Goal: Information Seeking & Learning: Learn about a topic

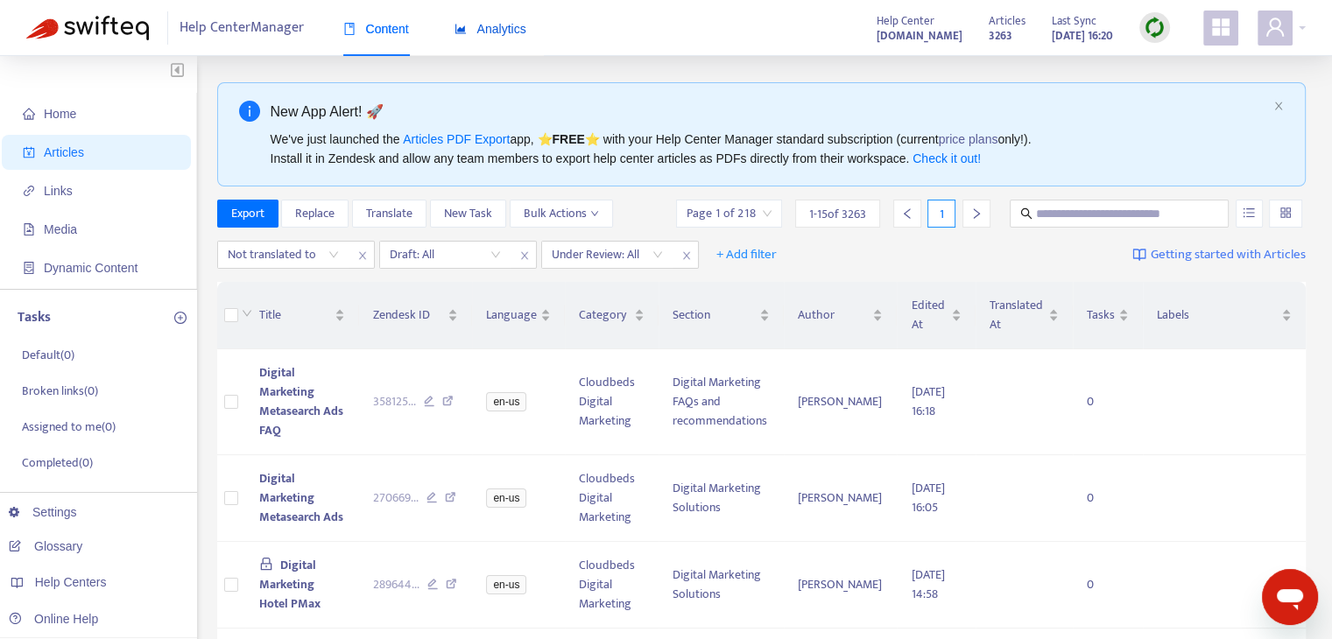
click at [496, 29] on span "Analytics" at bounding box center [491, 29] width 72 height 14
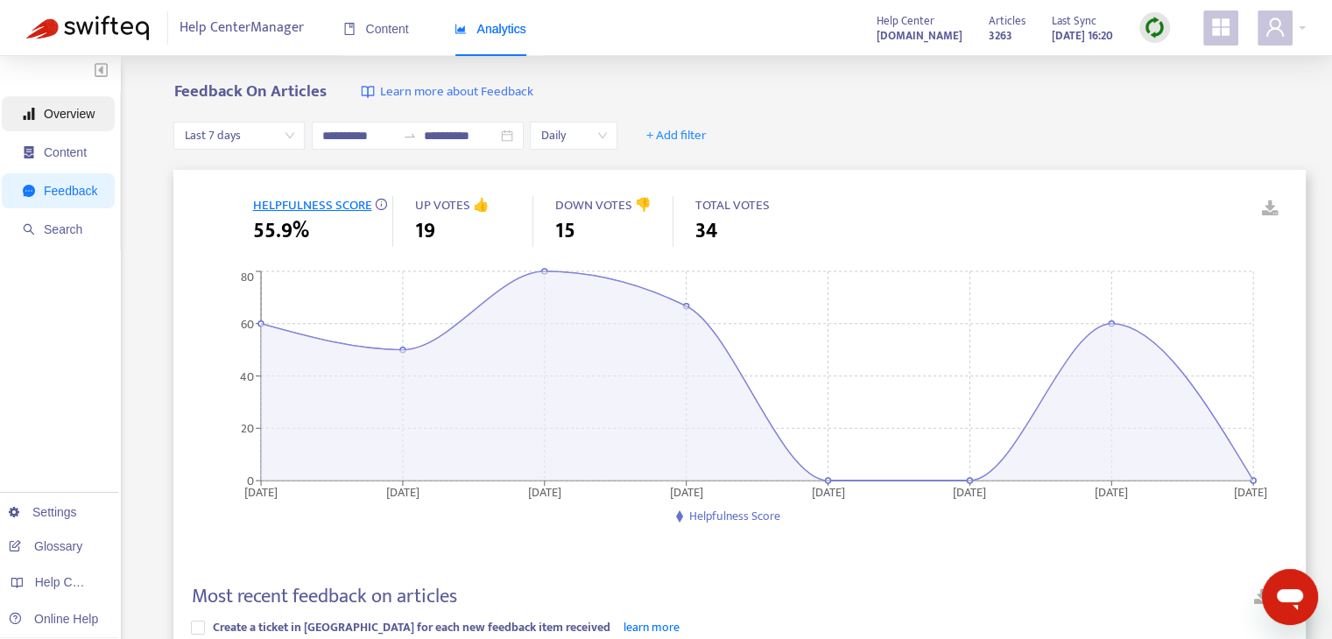
click at [90, 120] on span "Overview" at bounding box center [69, 114] width 51 height 14
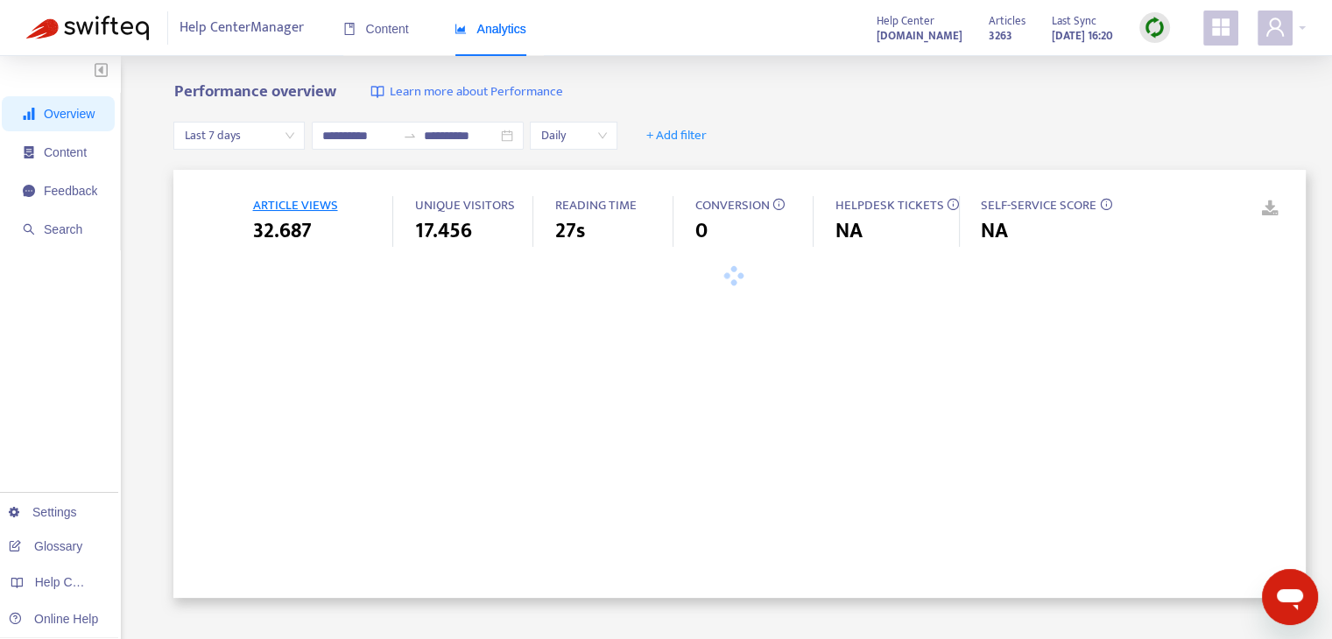
click at [81, 147] on span "Content" at bounding box center [65, 152] width 43 height 14
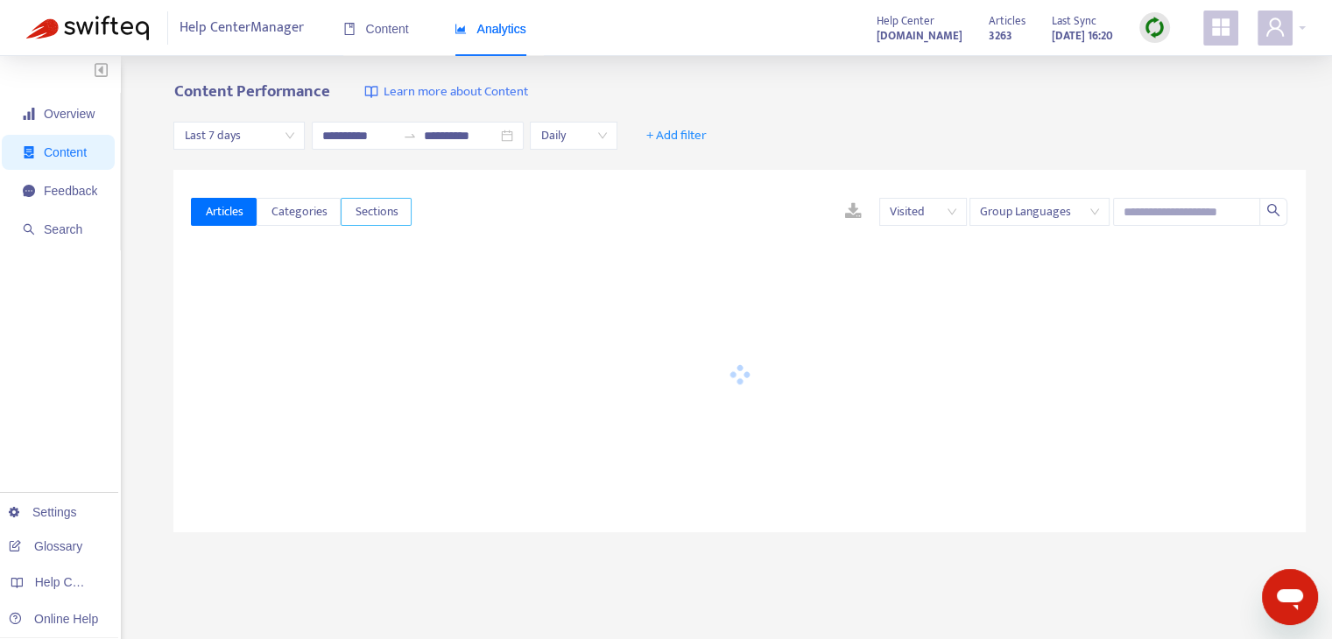
click at [408, 201] on button "Sections" at bounding box center [376, 212] width 71 height 28
click at [374, 215] on span "Sections" at bounding box center [376, 211] width 43 height 19
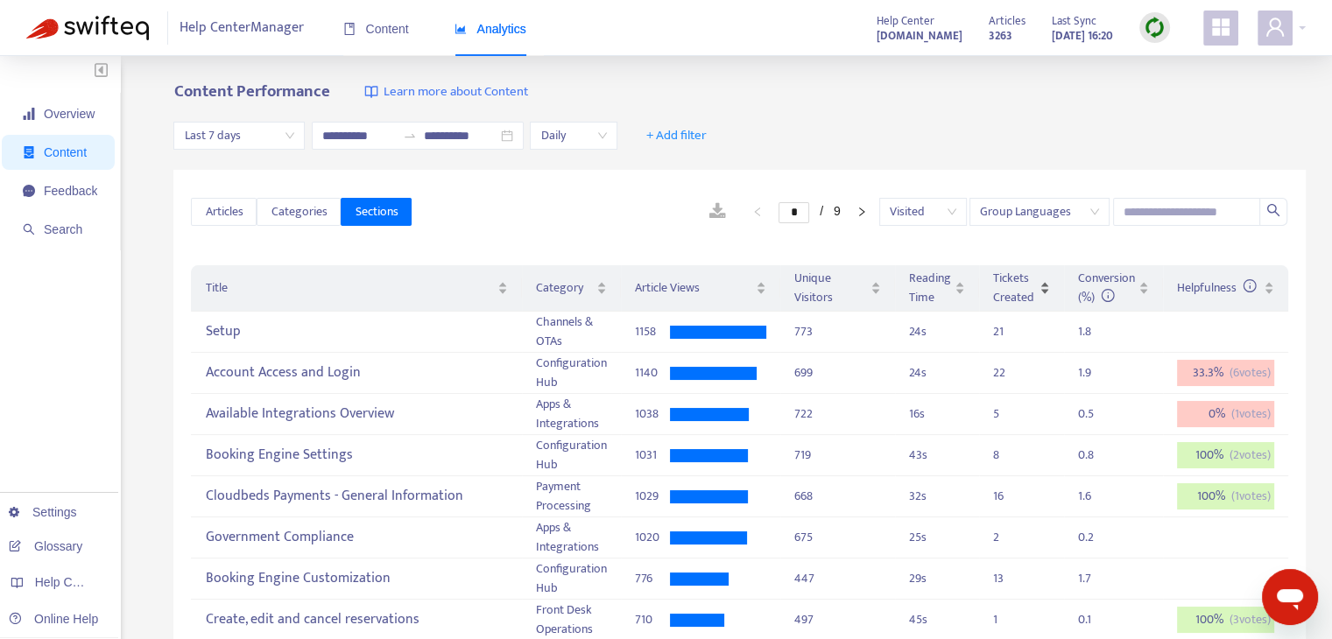
click at [1048, 299] on div "Tickets Created" at bounding box center [1021, 288] width 57 height 39
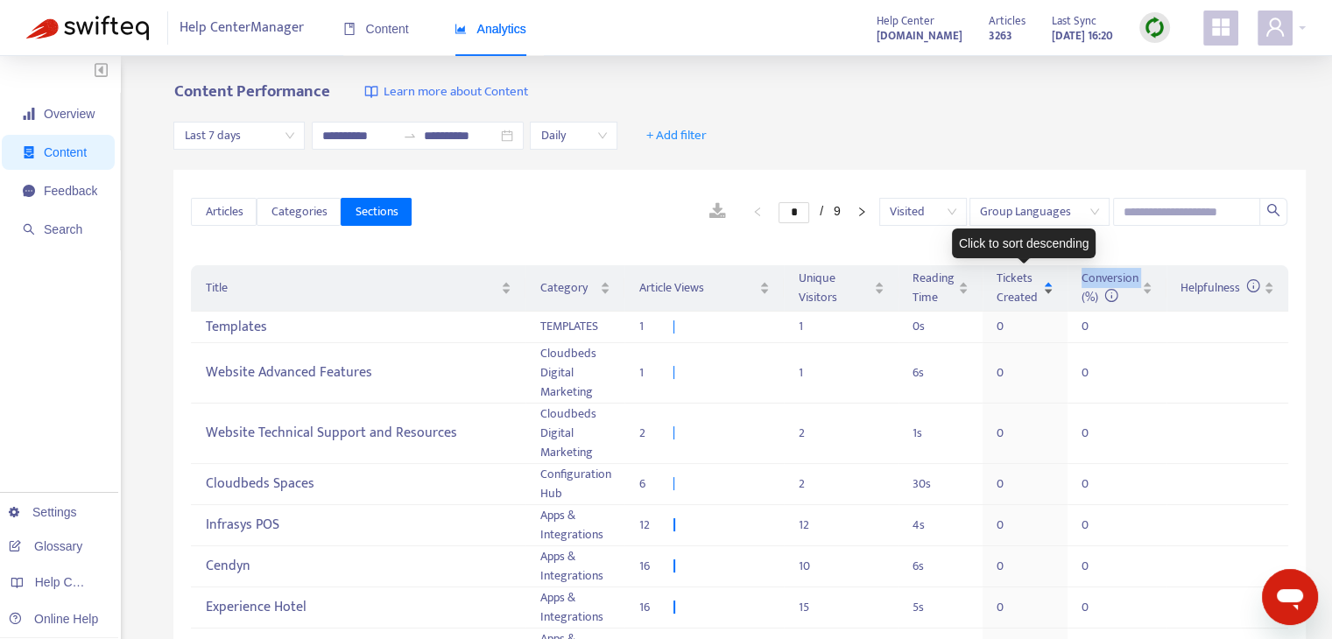
click at [1048, 299] on div "Tickets Created" at bounding box center [1025, 288] width 57 height 39
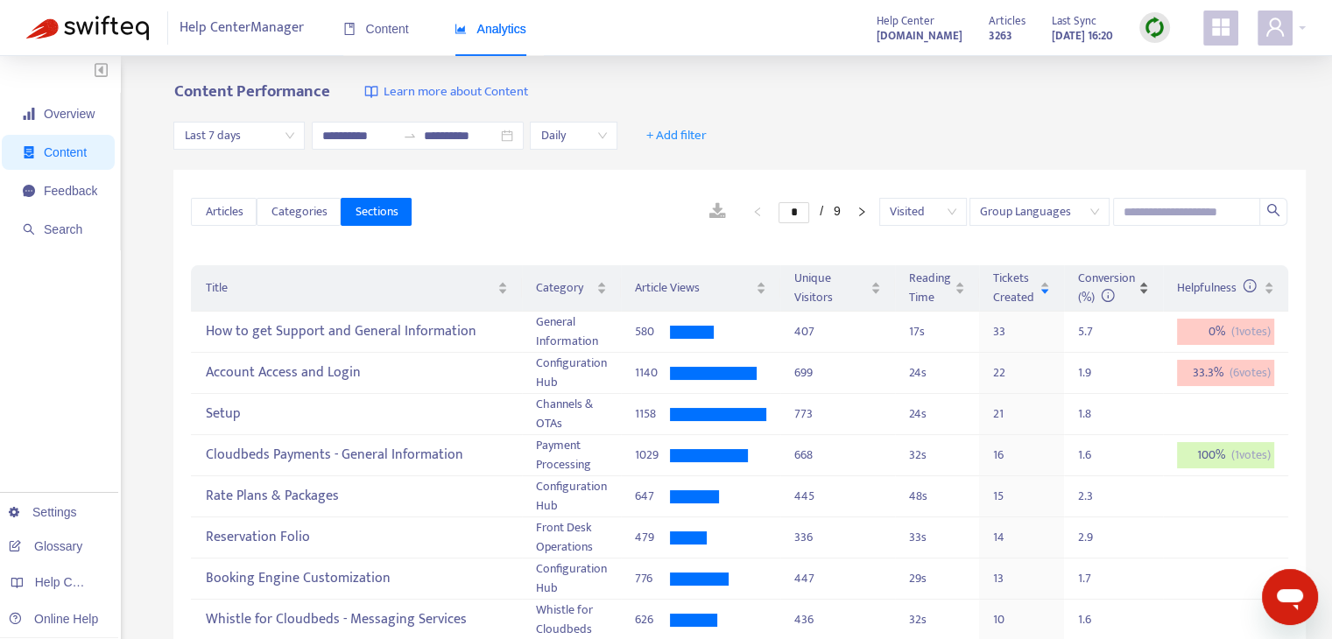
click at [1145, 299] on div "Conversion (%)" at bounding box center [1113, 288] width 71 height 39
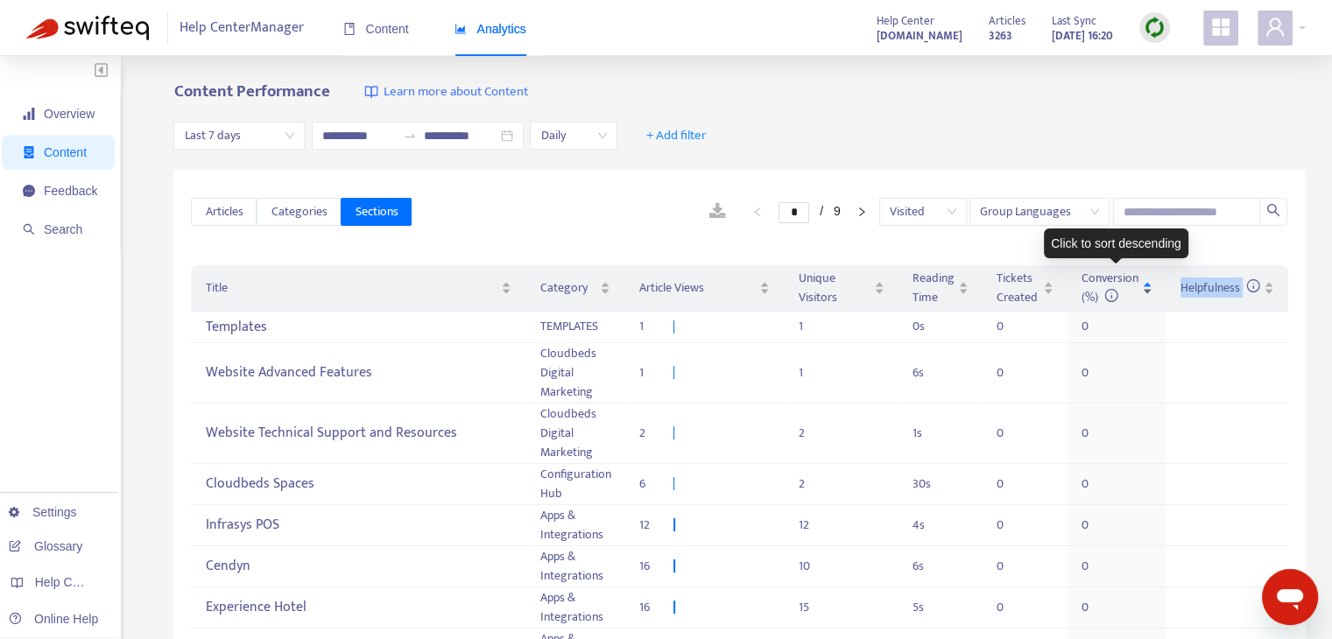
click at [1145, 299] on div "Conversion (%)" at bounding box center [1117, 288] width 71 height 39
